Goal: Navigation & Orientation: Find specific page/section

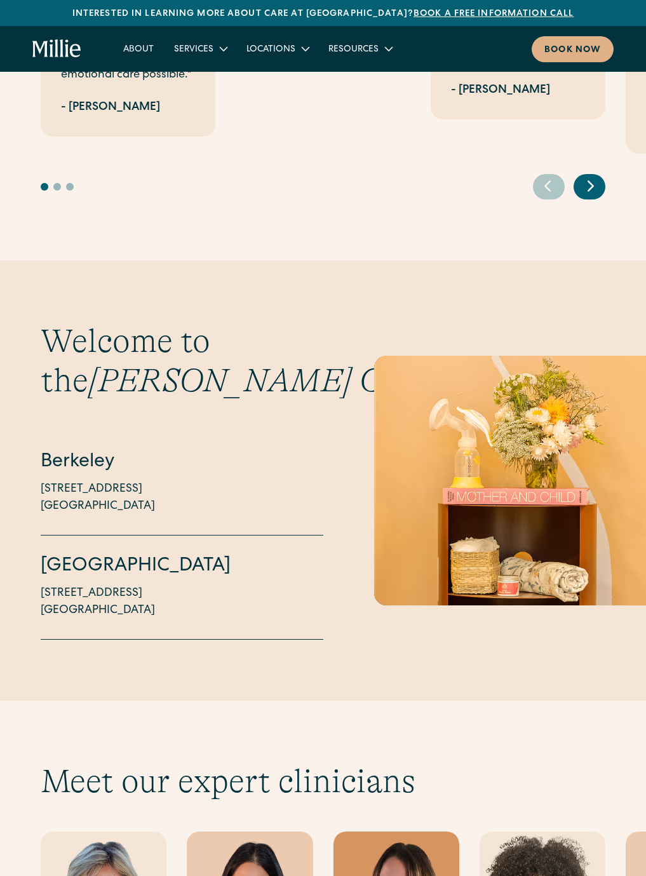
scroll to position [3050, 0]
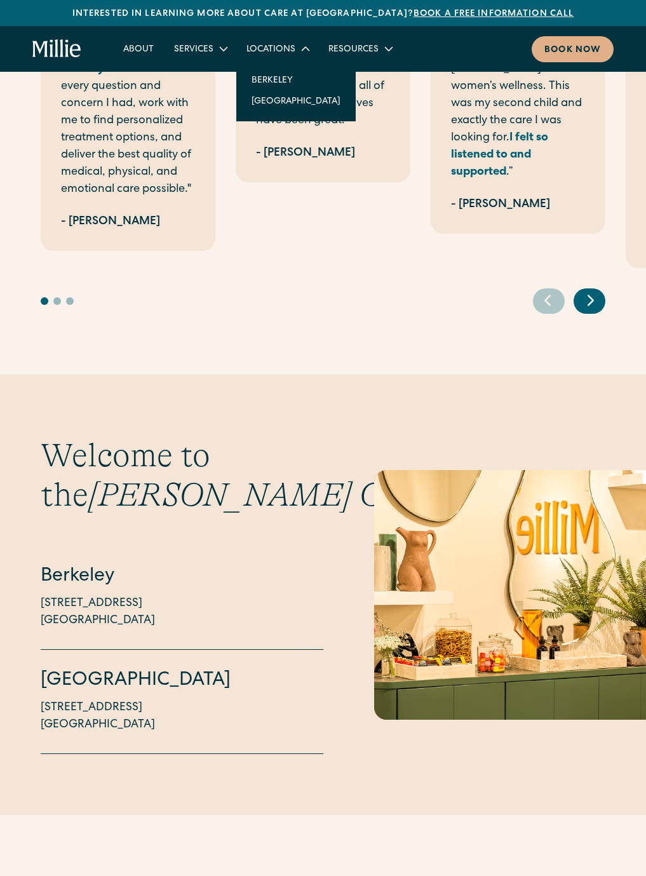
click at [261, 46] on div "Locations" at bounding box center [271, 49] width 49 height 13
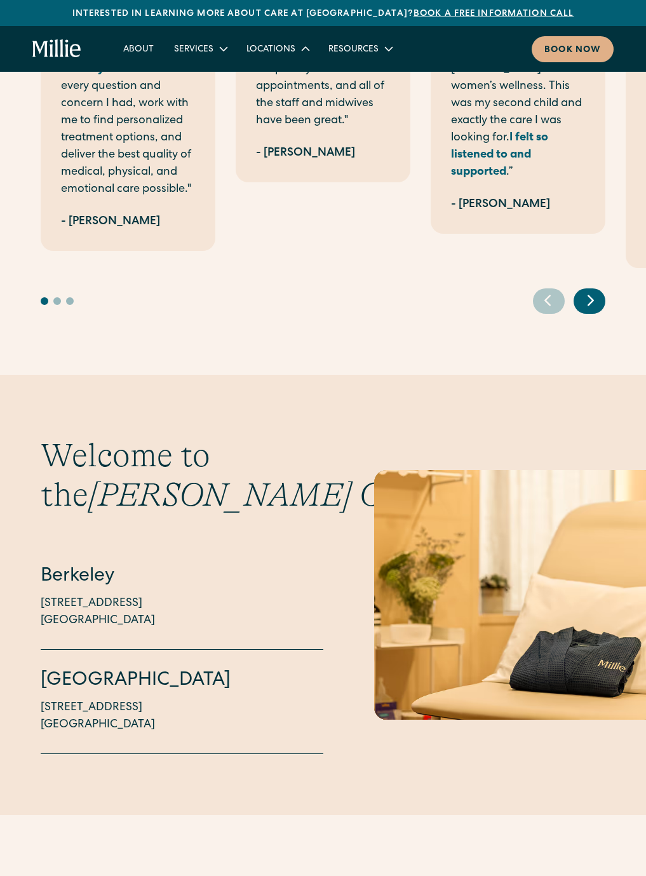
click at [300, 46] on icon at bounding box center [305, 48] width 15 height 15
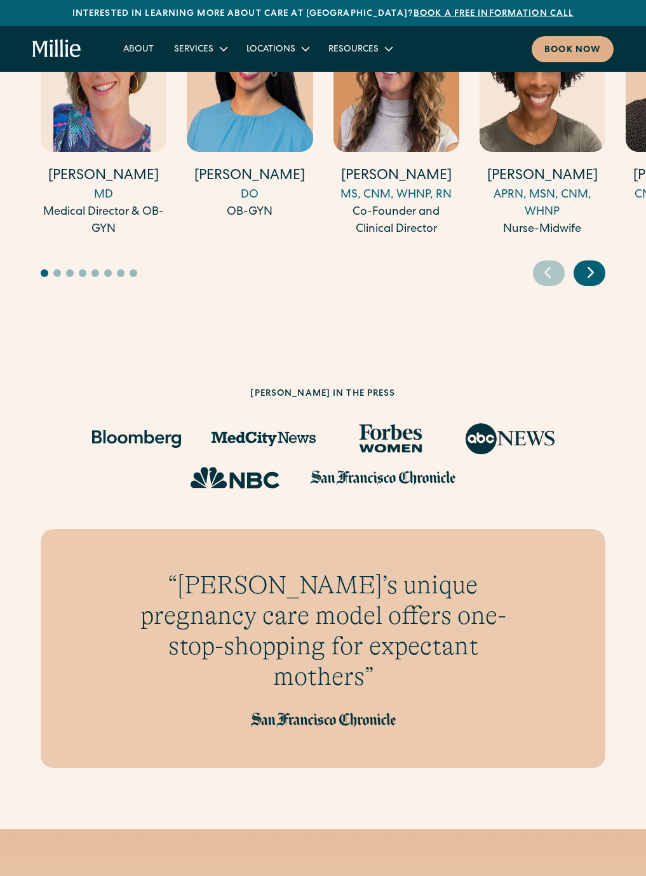
scroll to position [3876, 0]
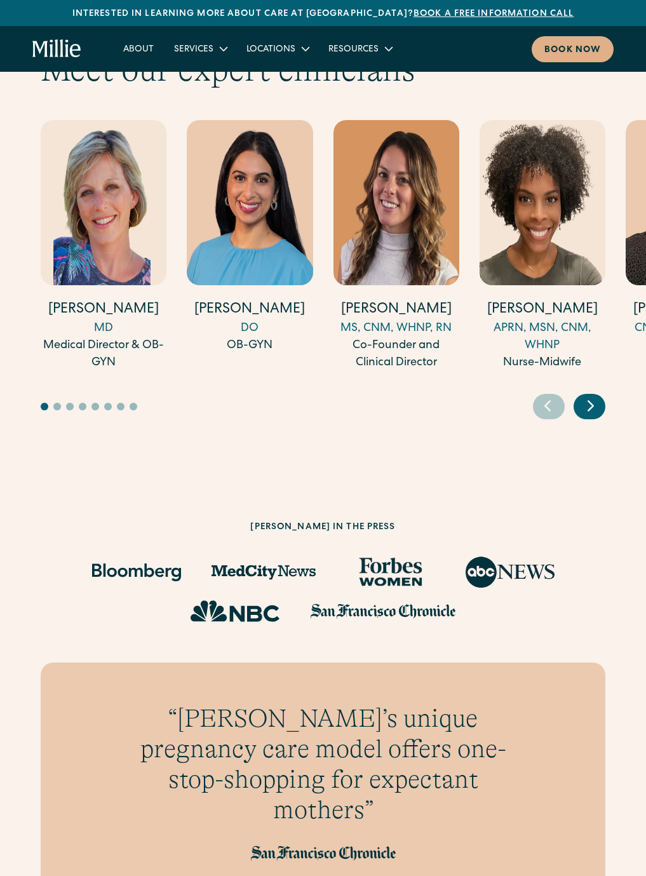
click at [592, 396] on icon "Next slide" at bounding box center [590, 406] width 19 height 20
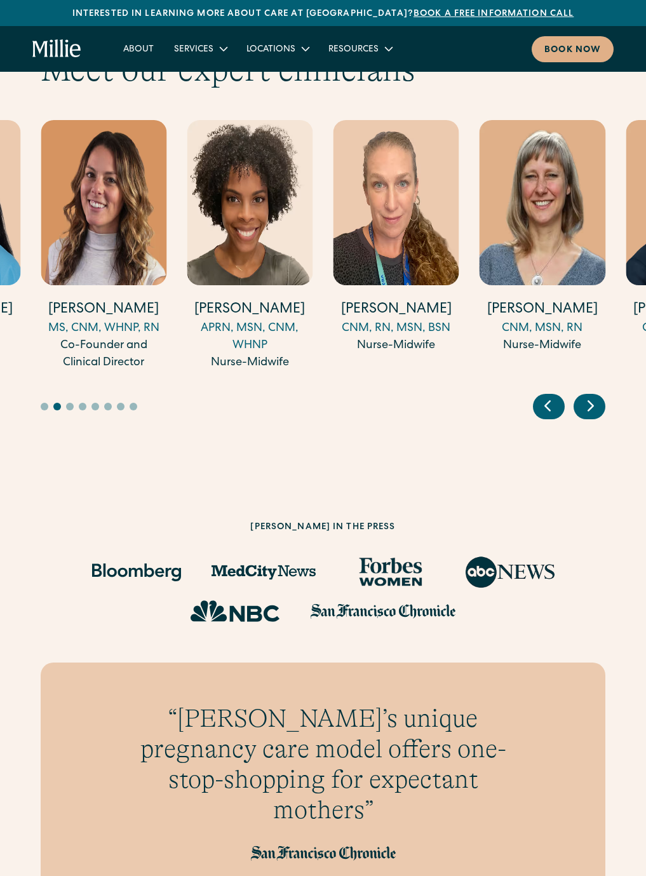
click at [592, 396] on icon "Next slide" at bounding box center [590, 406] width 19 height 20
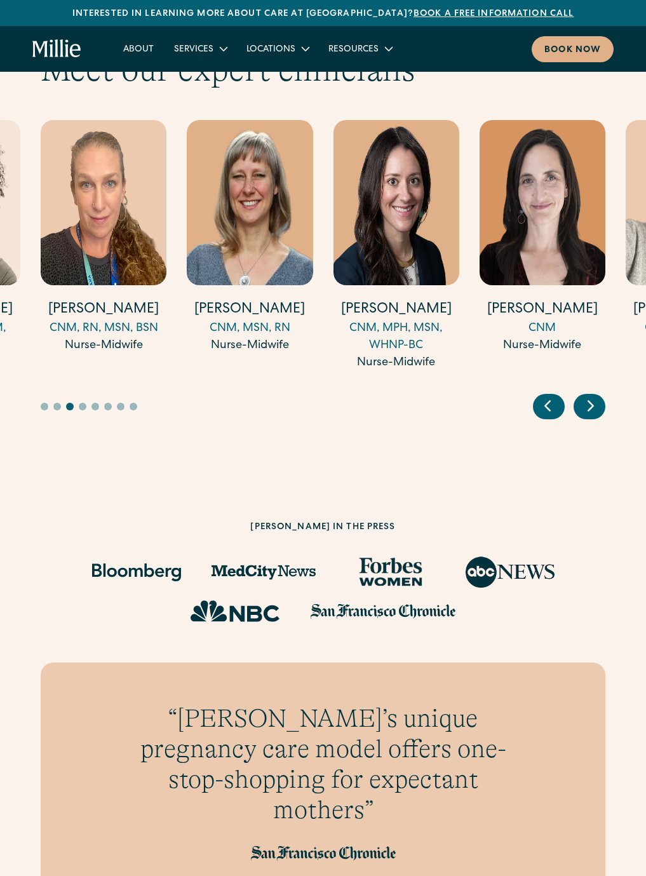
click at [592, 396] on icon "Next slide" at bounding box center [590, 406] width 19 height 20
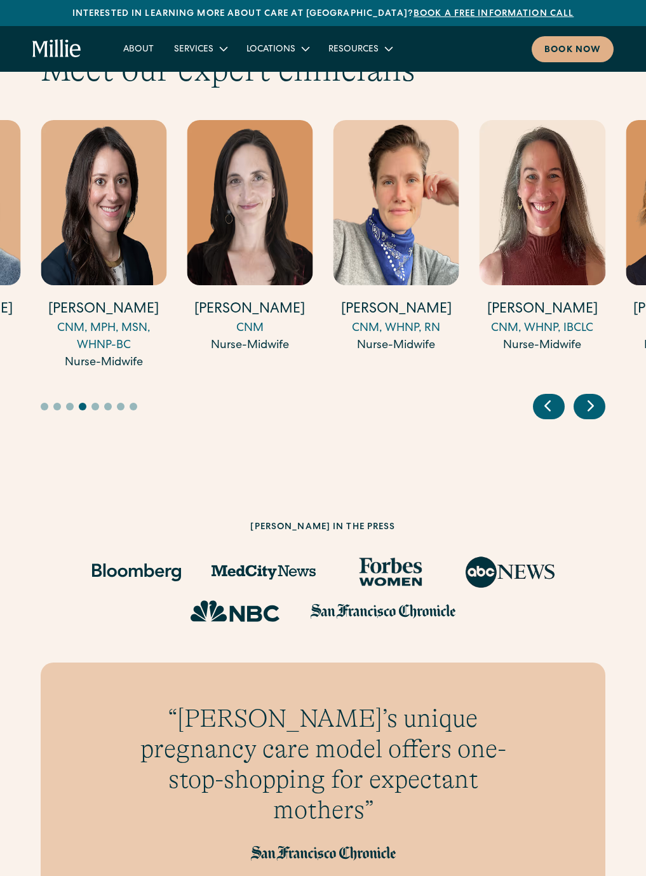
click at [140, 184] on img "7 / 18" at bounding box center [104, 202] width 126 height 165
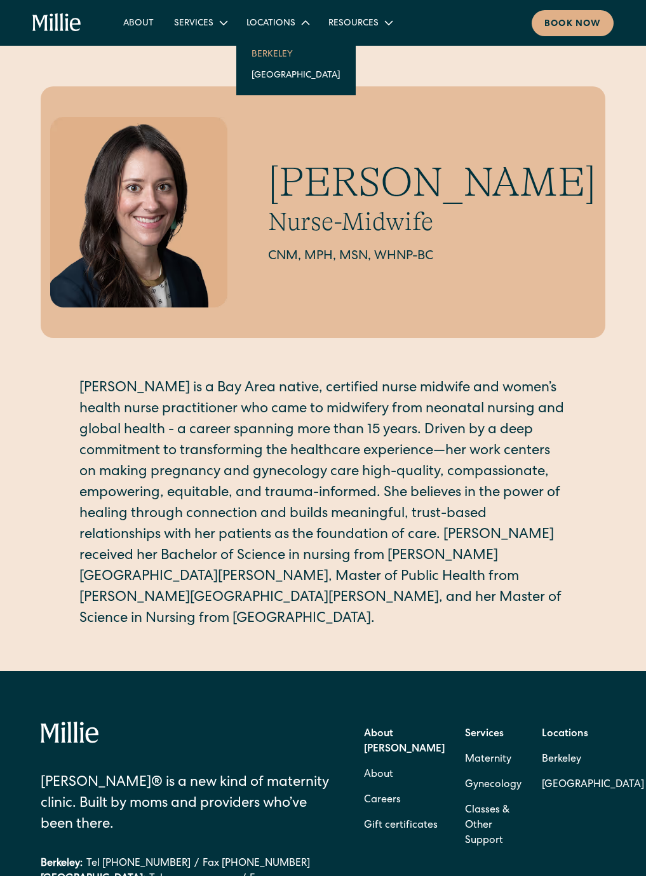
click at [266, 54] on link "Berkeley" at bounding box center [295, 53] width 109 height 21
click at [297, 22] on icon at bounding box center [306, 22] width 18 height 18
click at [289, 18] on div "Locations" at bounding box center [271, 23] width 49 height 13
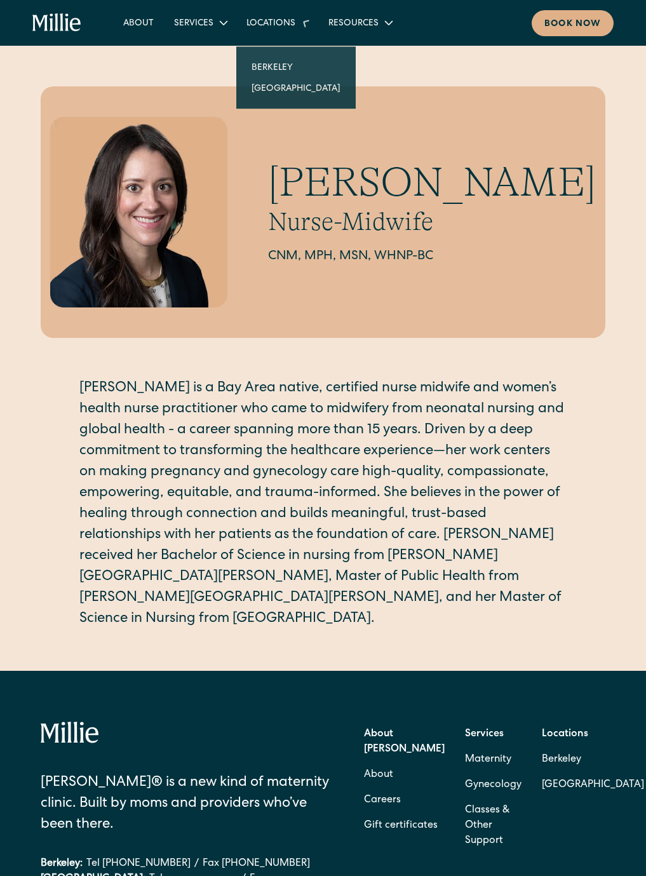
click at [297, 23] on icon at bounding box center [305, 22] width 21 height 21
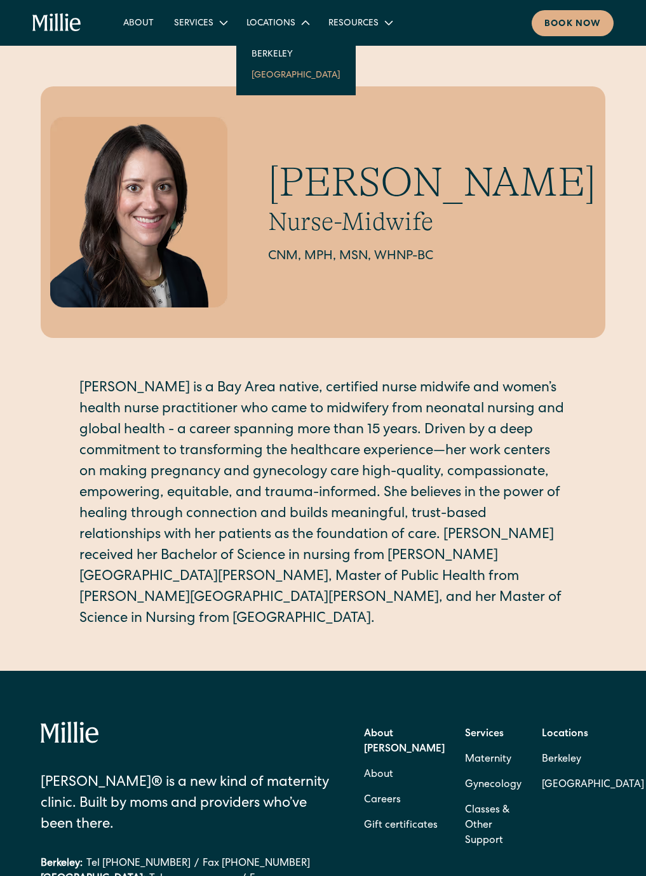
click at [261, 72] on link "[GEOGRAPHIC_DATA]" at bounding box center [295, 74] width 109 height 21
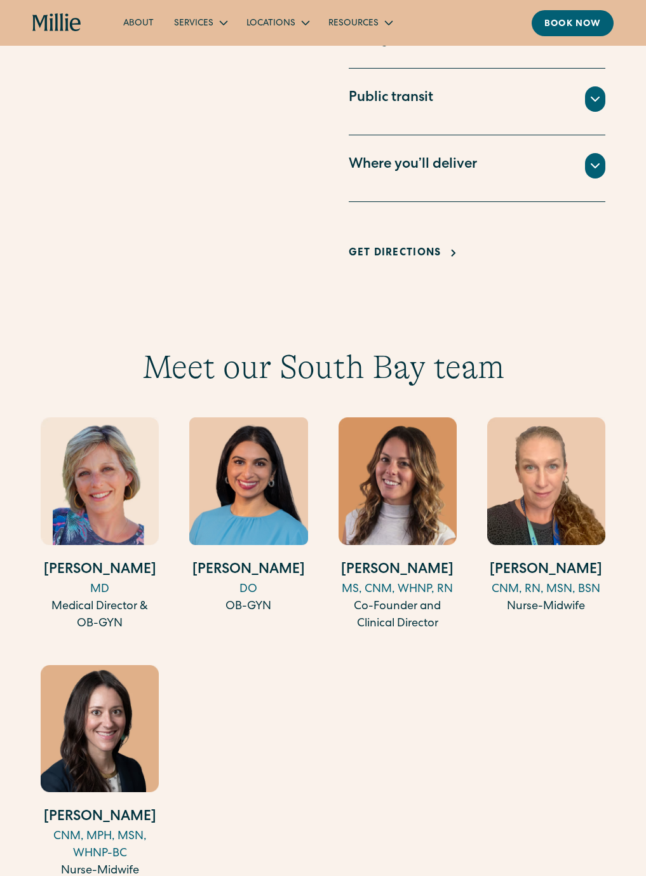
scroll to position [1271, 0]
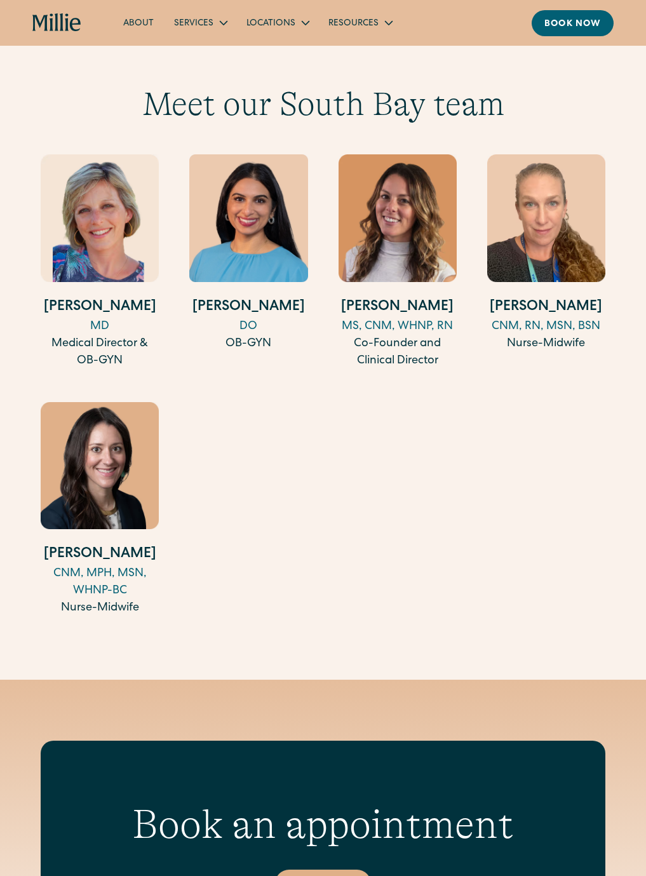
click at [105, 484] on img at bounding box center [100, 466] width 118 height 128
